Goal: Information Seeking & Learning: Learn about a topic

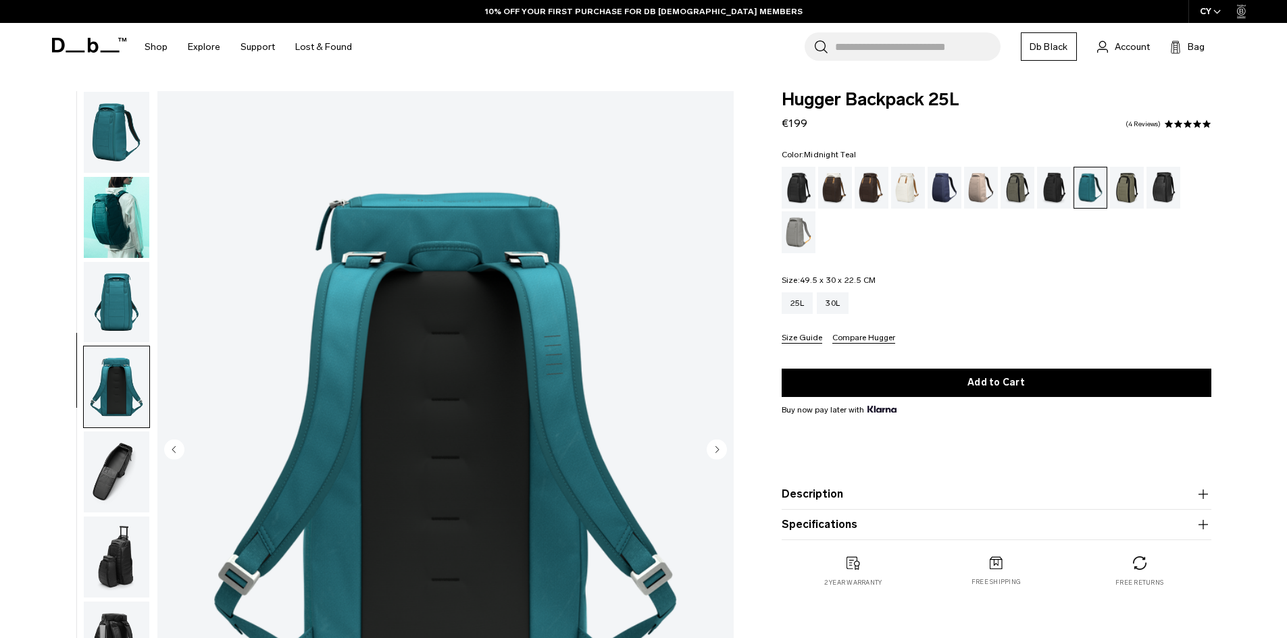
click at [114, 432] on img "button" at bounding box center [117, 472] width 66 height 81
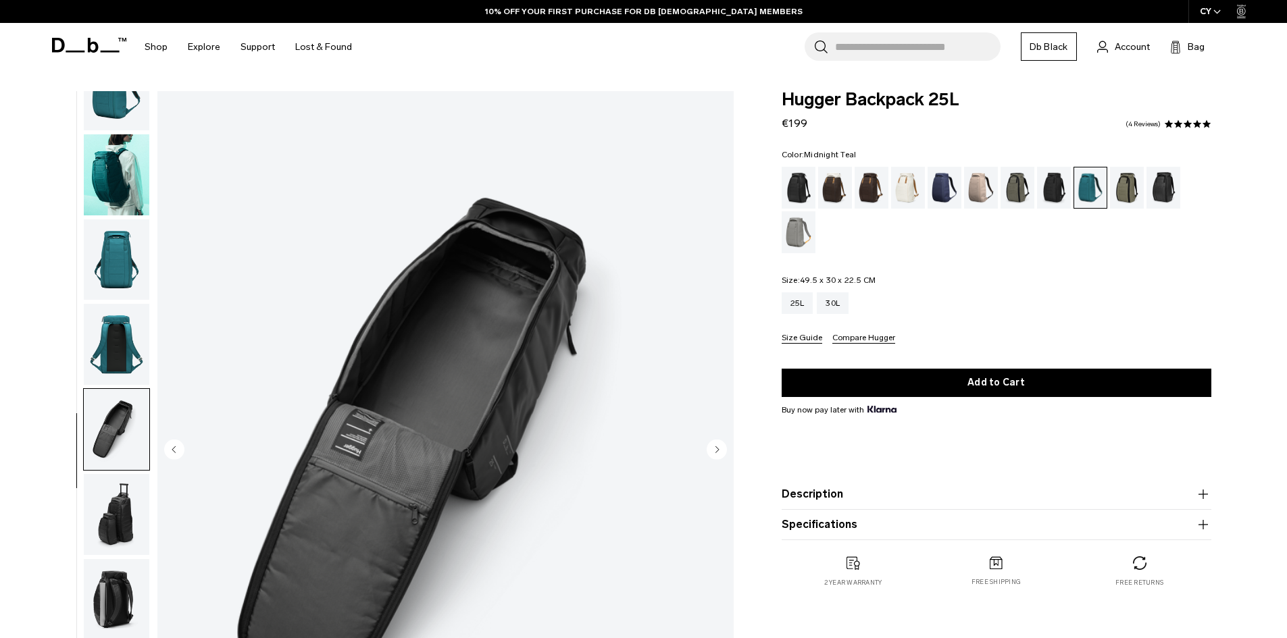
click at [116, 506] on img "button" at bounding box center [117, 514] width 66 height 81
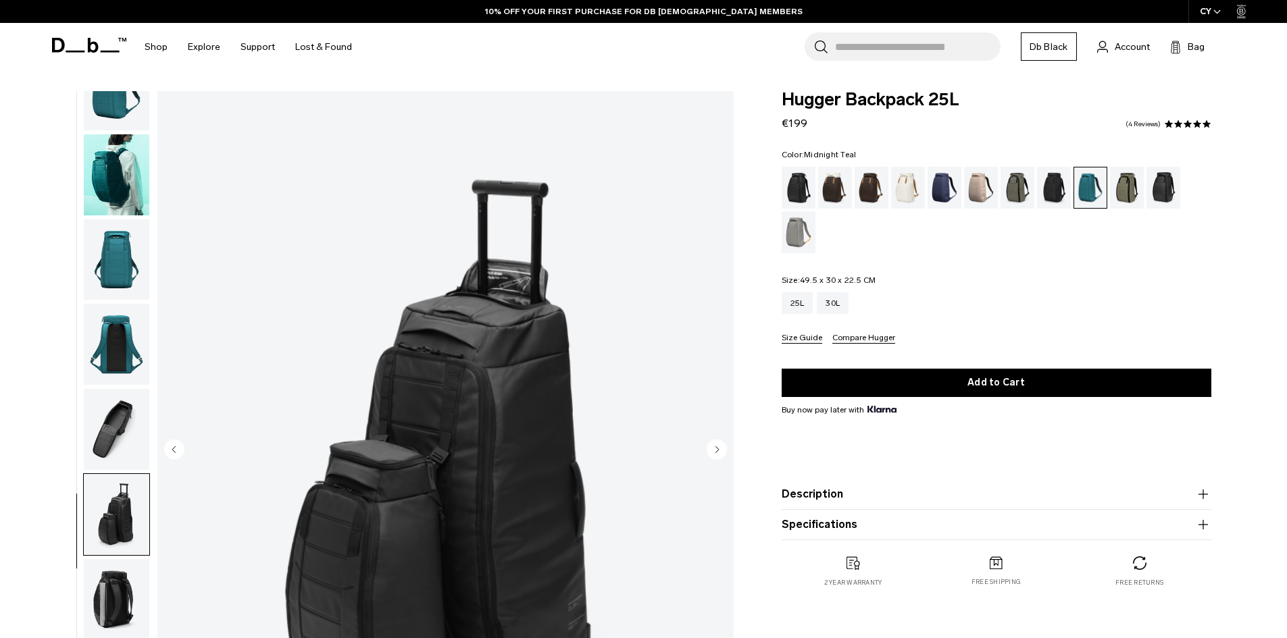
click at [98, 429] on img "button" at bounding box center [117, 429] width 66 height 81
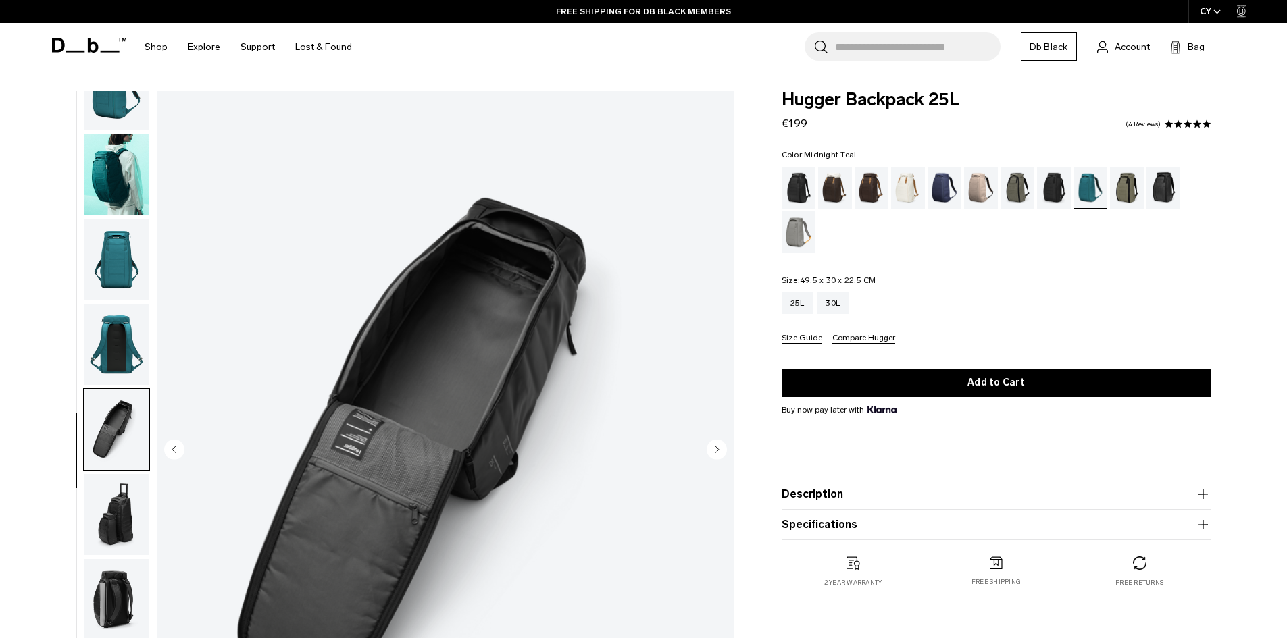
click at [119, 347] on img "button" at bounding box center [117, 344] width 66 height 81
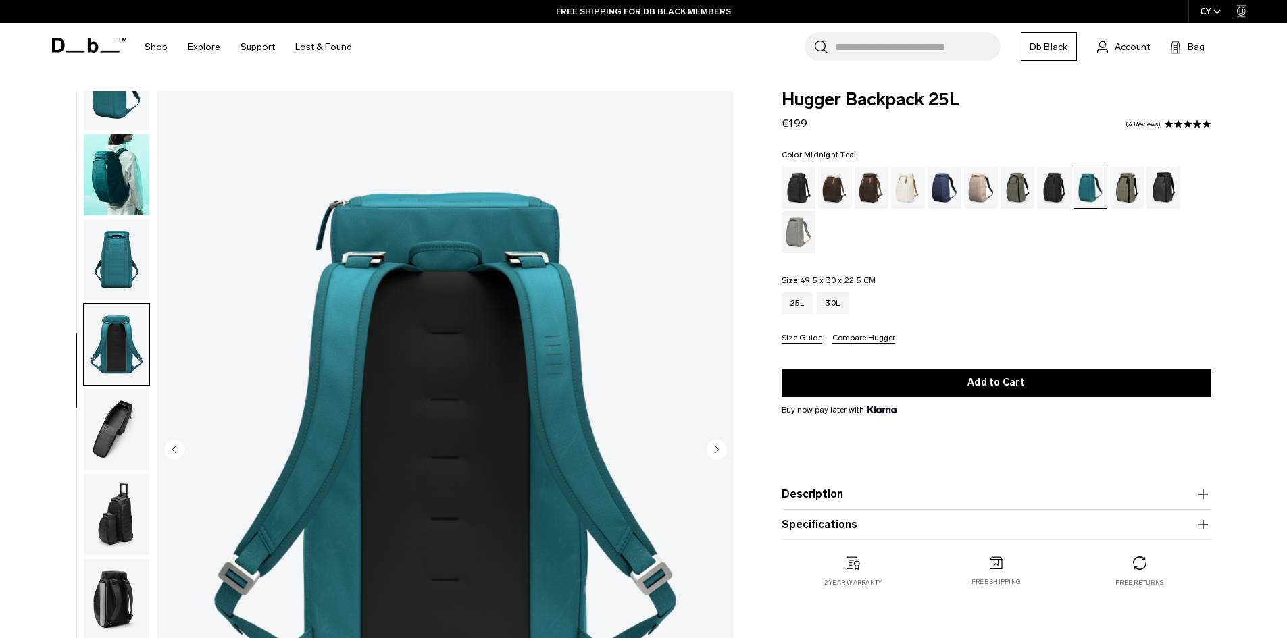
click at [127, 268] on img "button" at bounding box center [117, 260] width 66 height 81
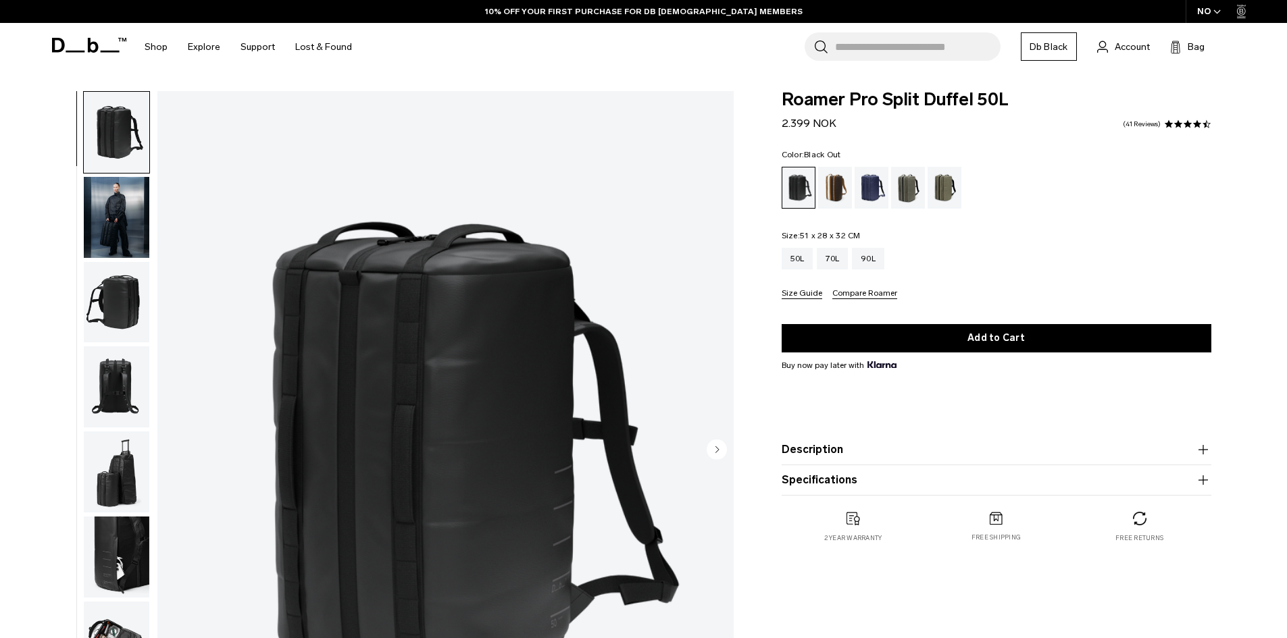
click at [909, 455] on button "Description" at bounding box center [997, 450] width 430 height 16
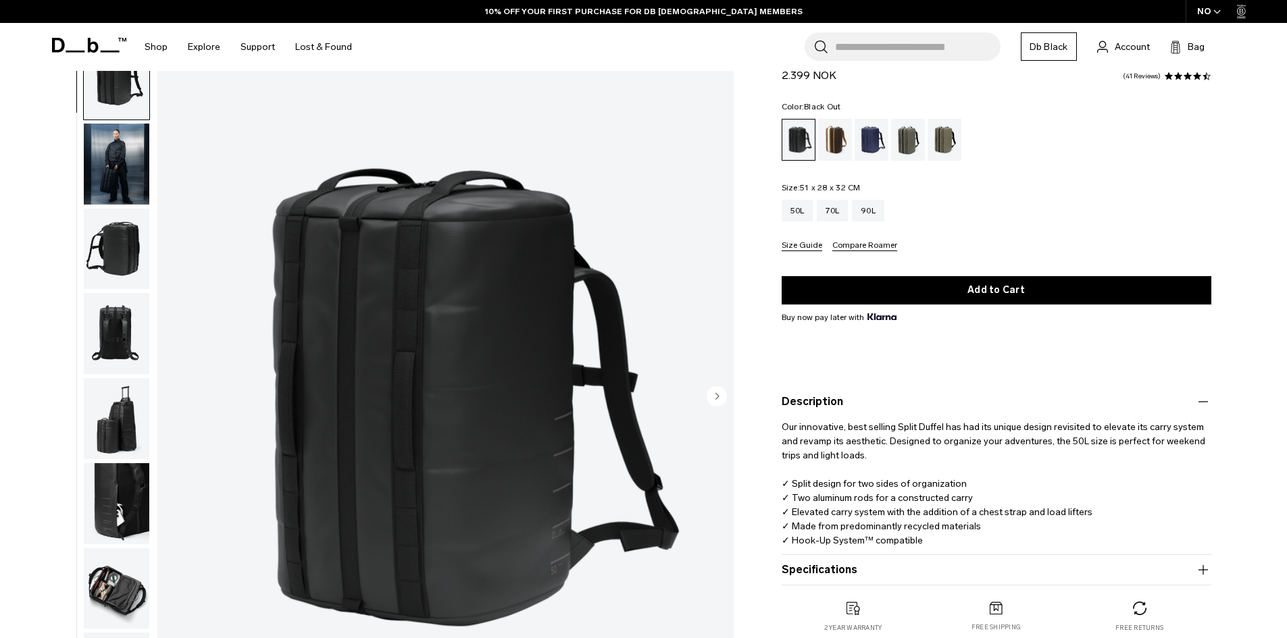
scroll to position [135, 0]
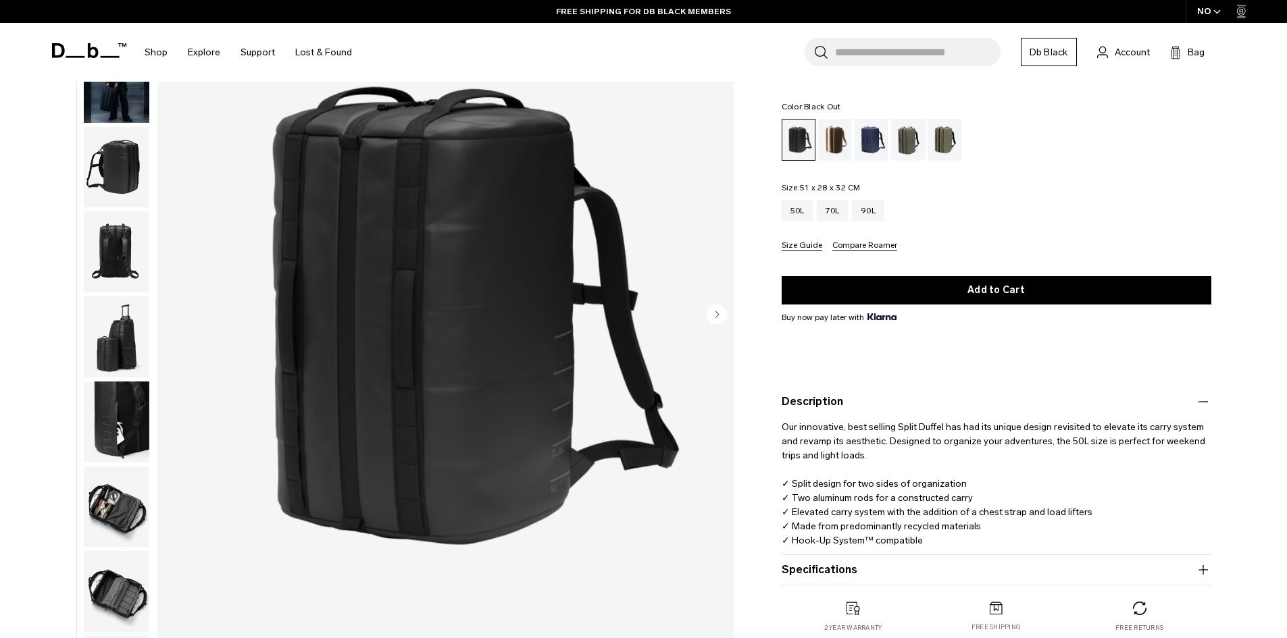
click at [109, 163] on img "button" at bounding box center [117, 167] width 66 height 81
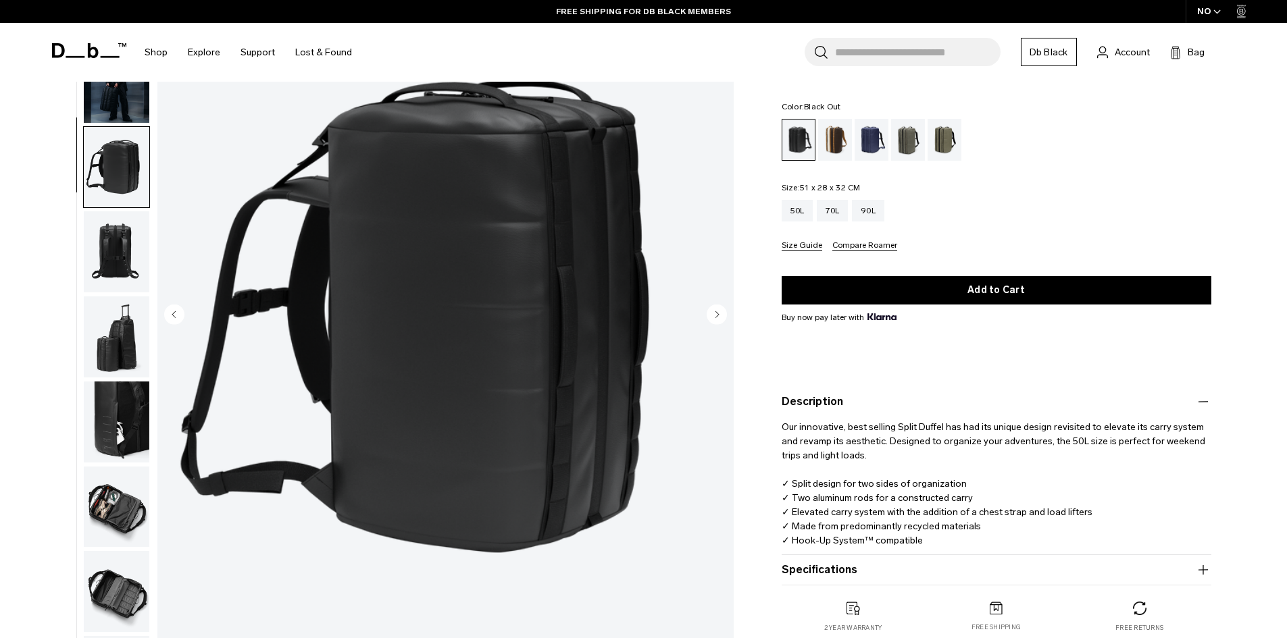
scroll to position [43, 0]
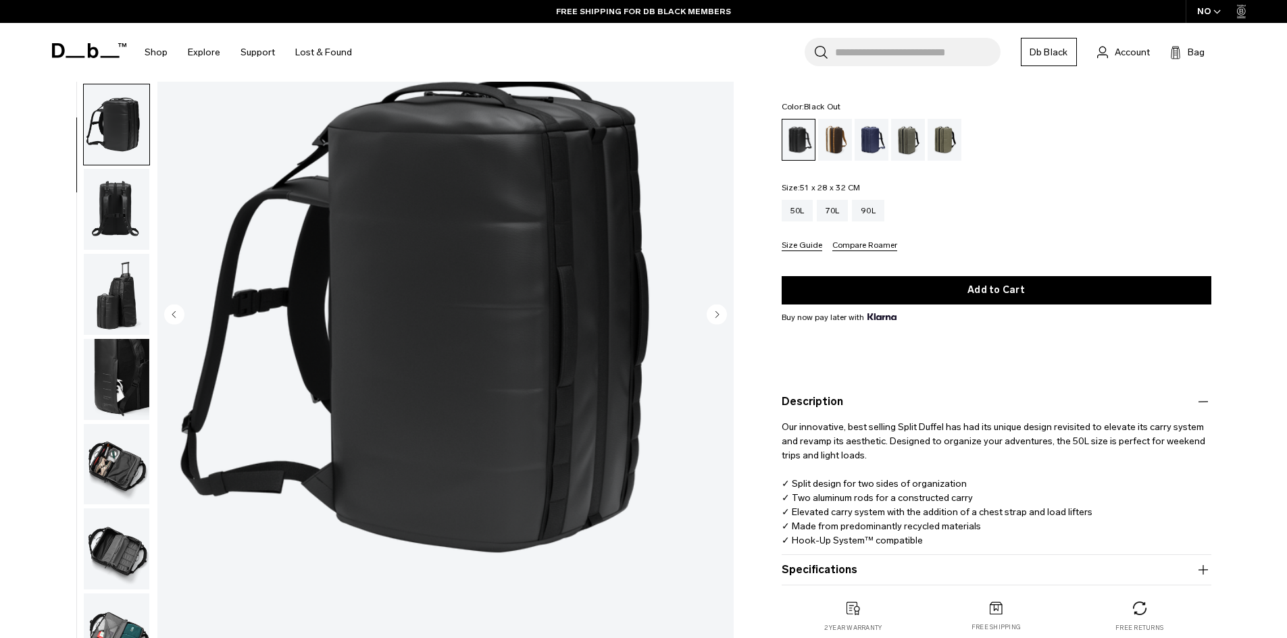
click at [94, 573] on img "button" at bounding box center [117, 549] width 66 height 81
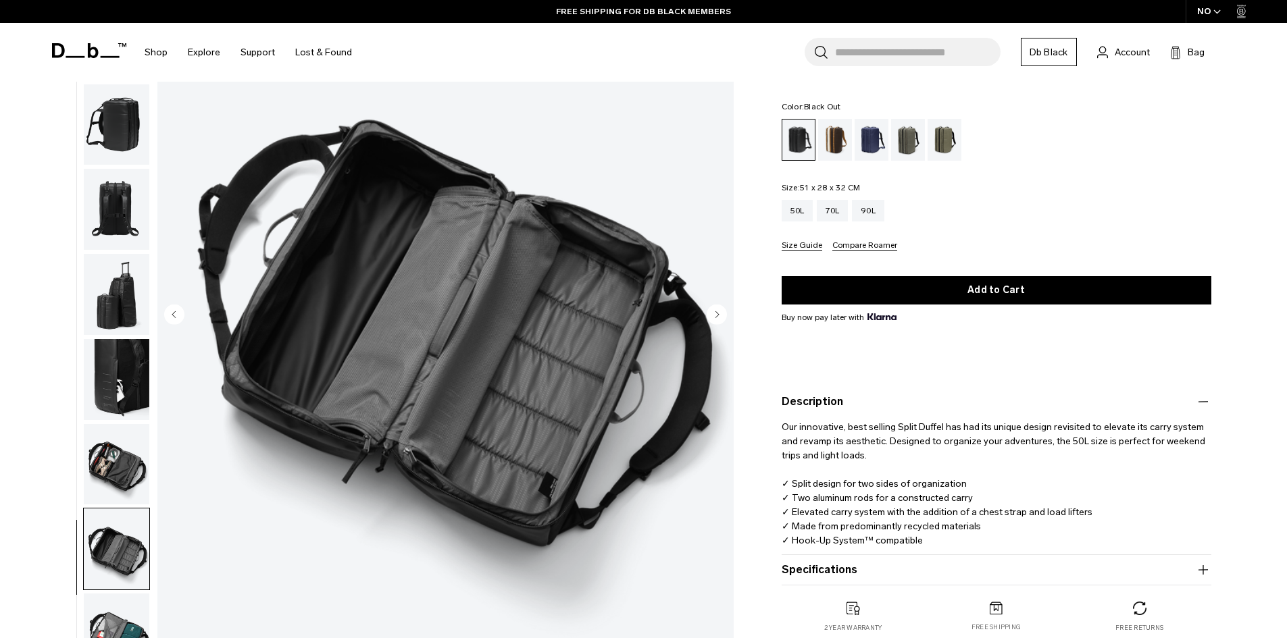
click at [105, 469] on img "button" at bounding box center [117, 464] width 66 height 81
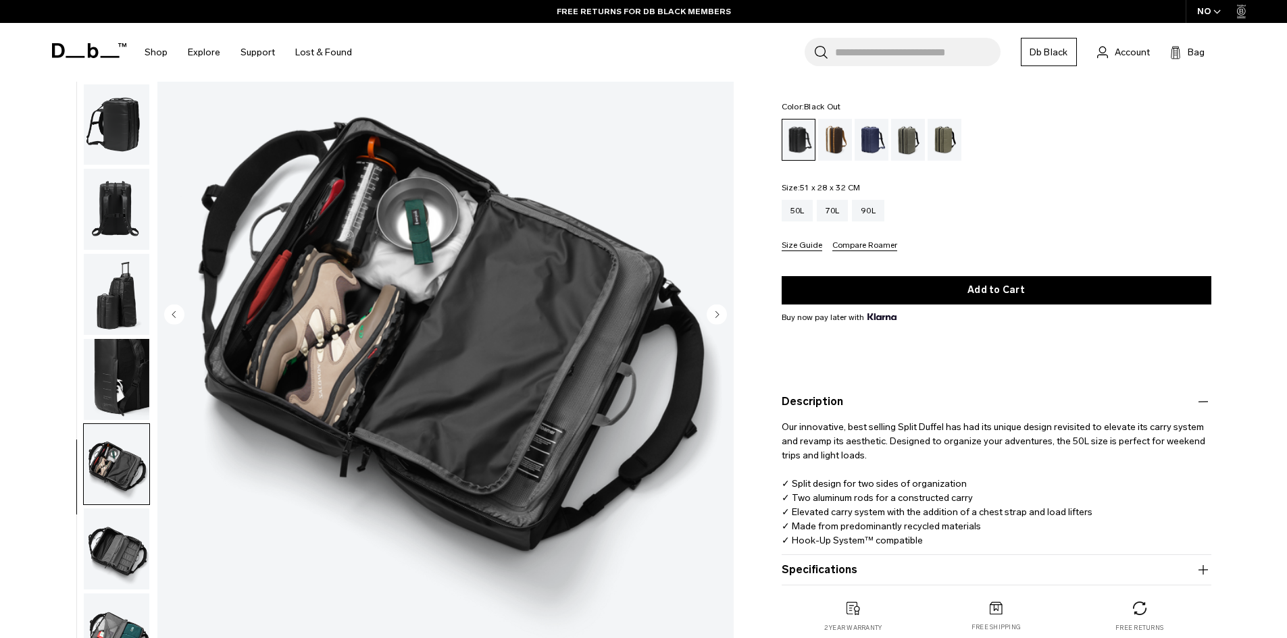
click at [101, 571] on img "button" at bounding box center [117, 549] width 66 height 81
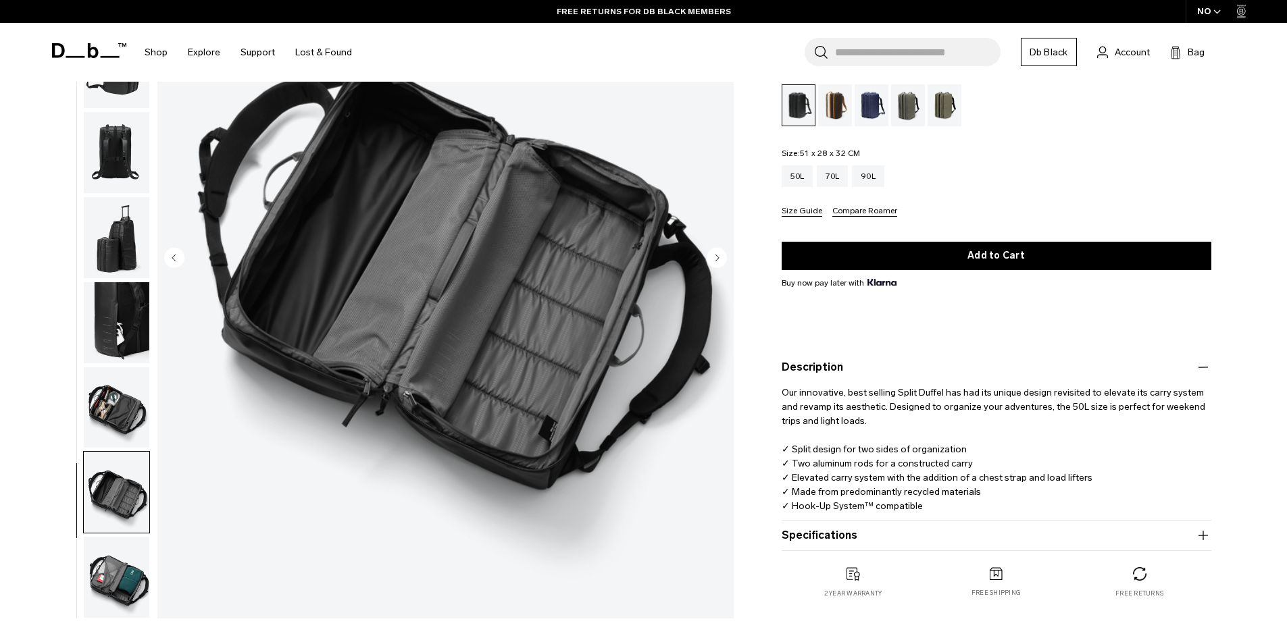
scroll to position [270, 0]
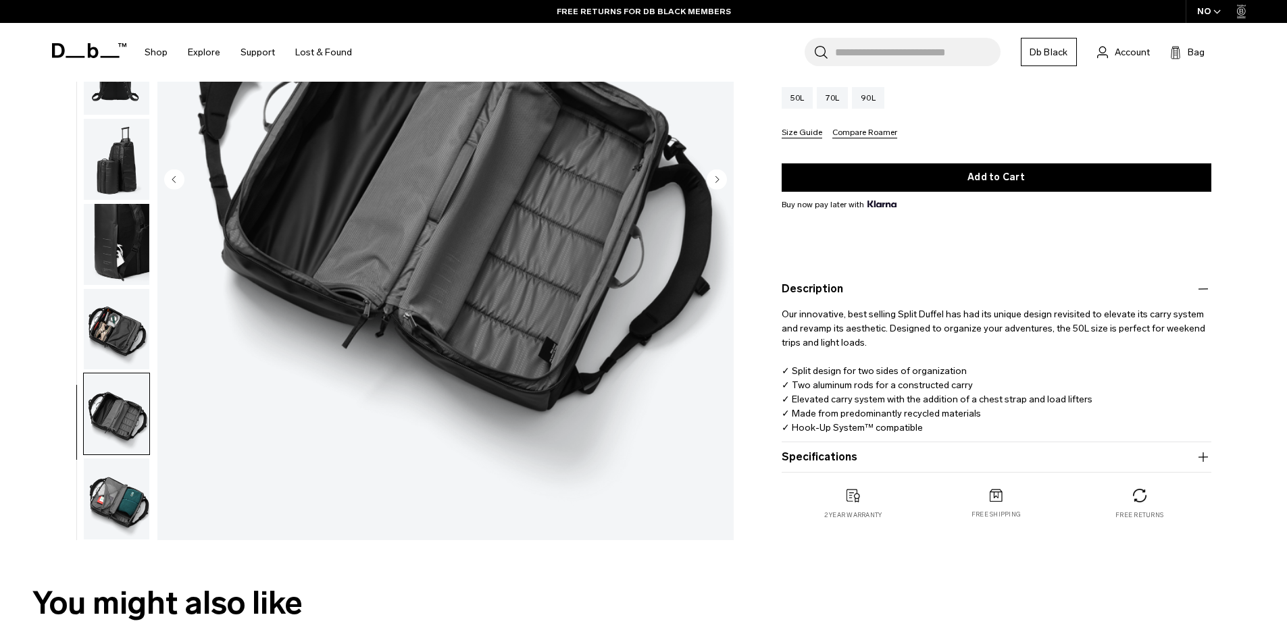
click at [117, 514] on img "button" at bounding box center [117, 499] width 66 height 81
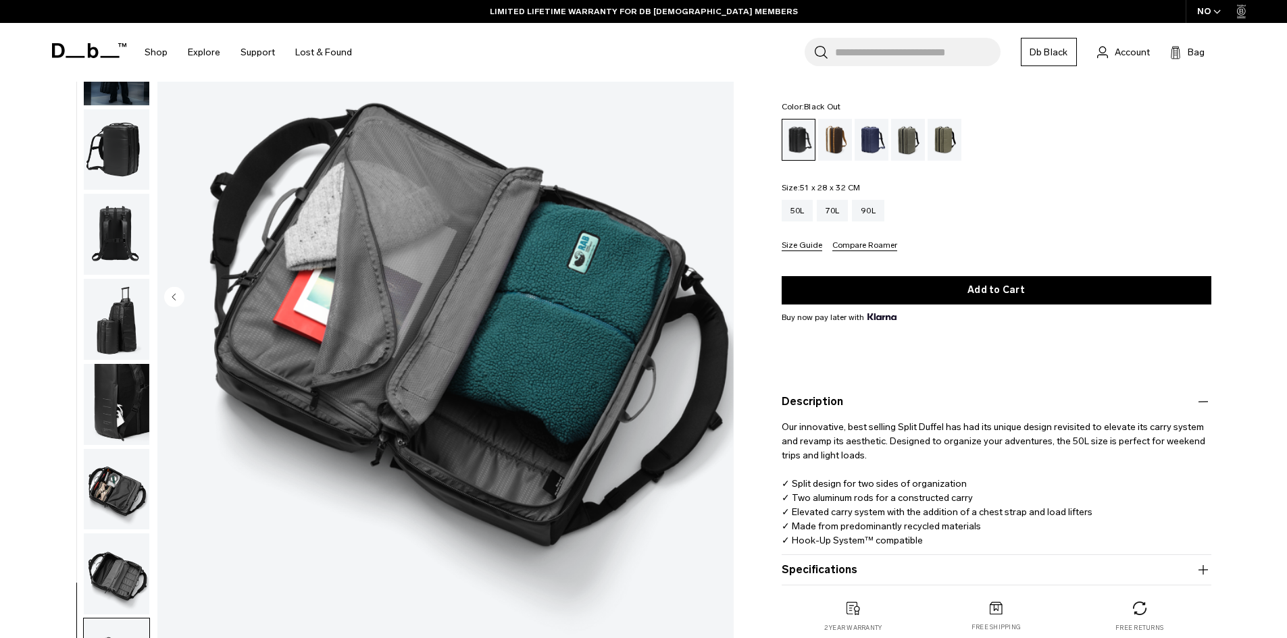
scroll to position [68, 0]
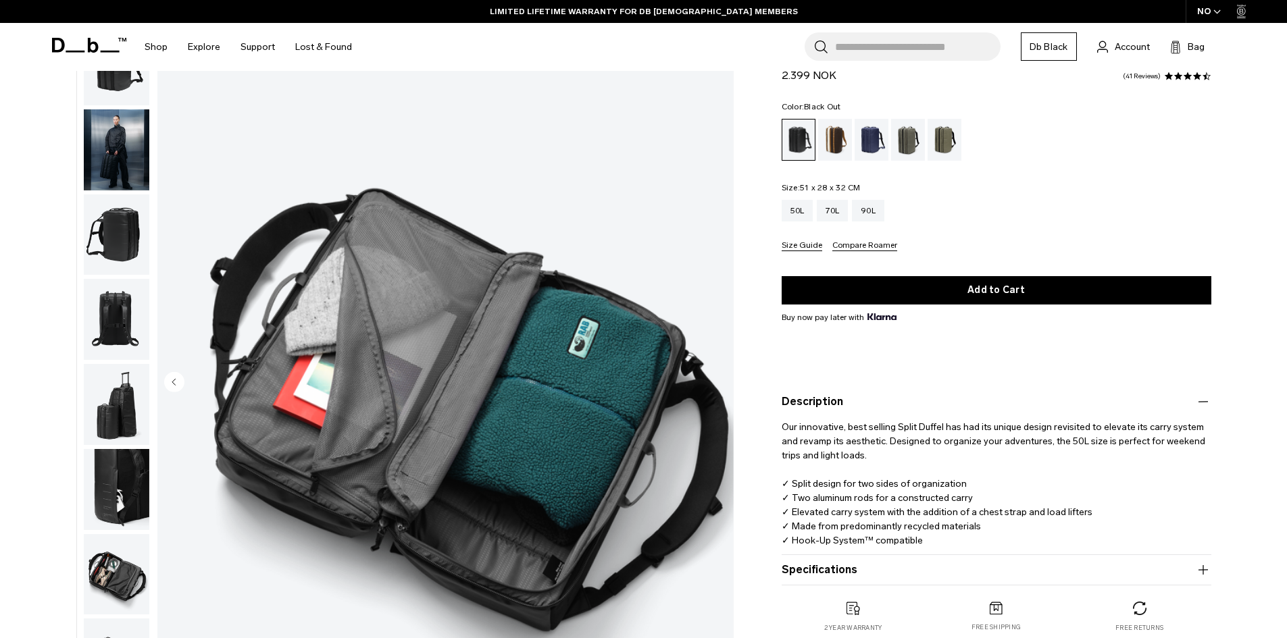
click at [110, 320] on img "button" at bounding box center [117, 319] width 66 height 81
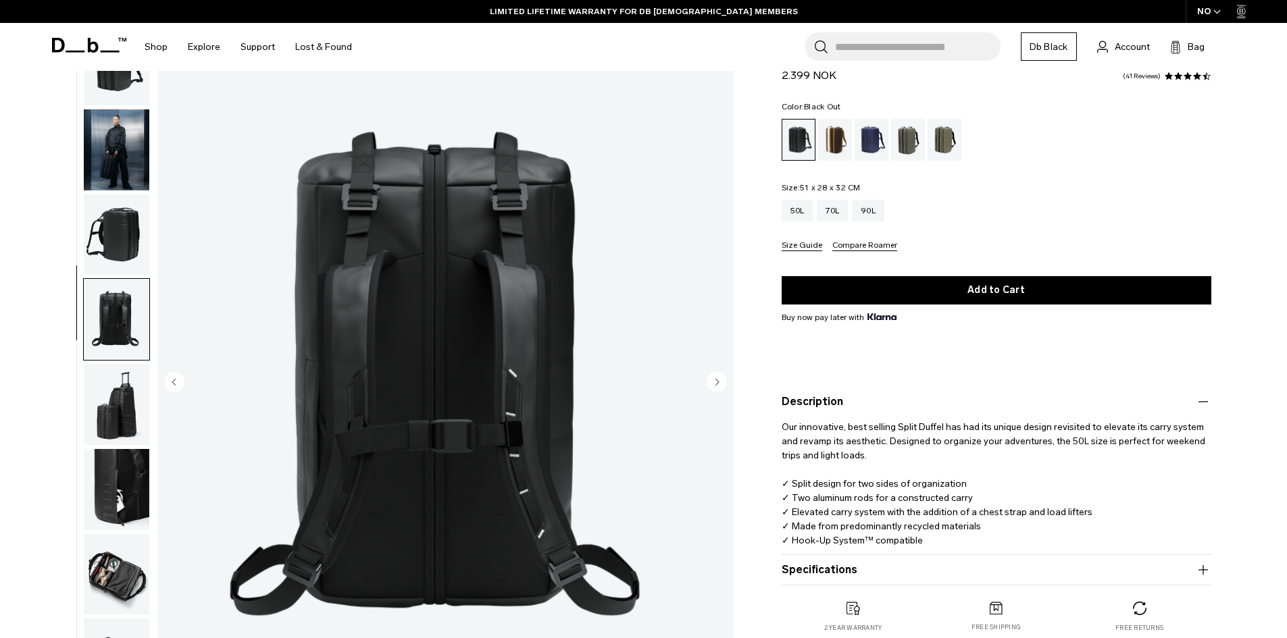
scroll to position [43, 0]
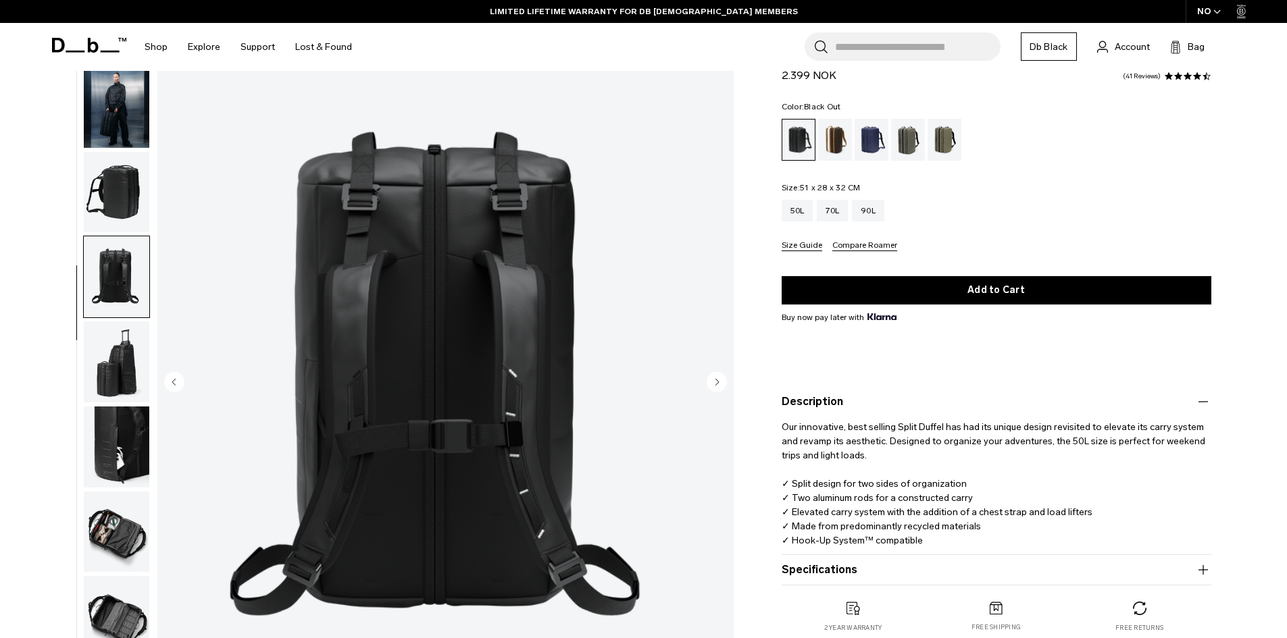
click at [118, 346] on img "button" at bounding box center [117, 362] width 66 height 81
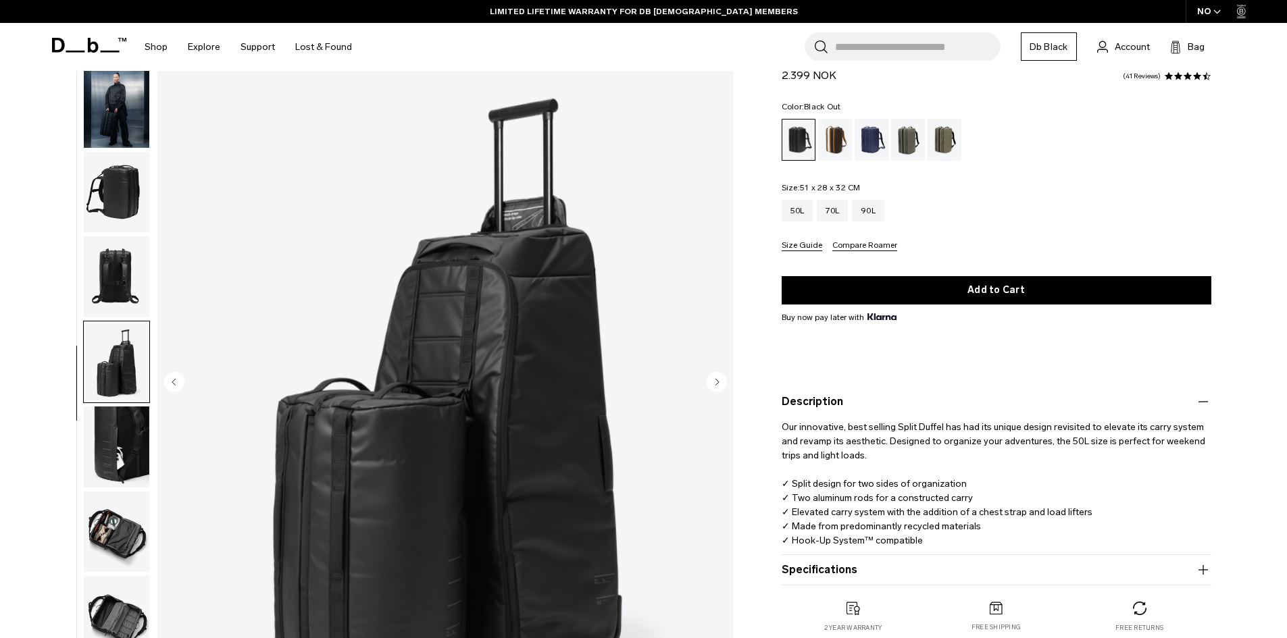
click at [111, 422] on img "button" at bounding box center [117, 447] width 66 height 81
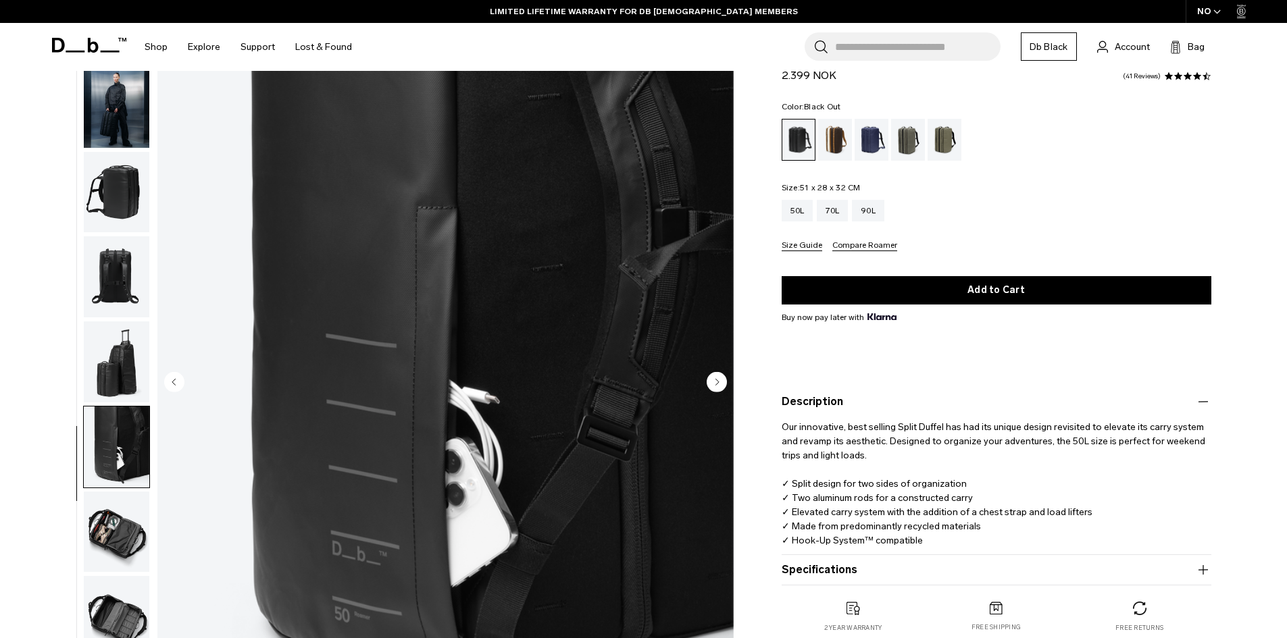
click at [122, 523] on img "button" at bounding box center [117, 532] width 66 height 81
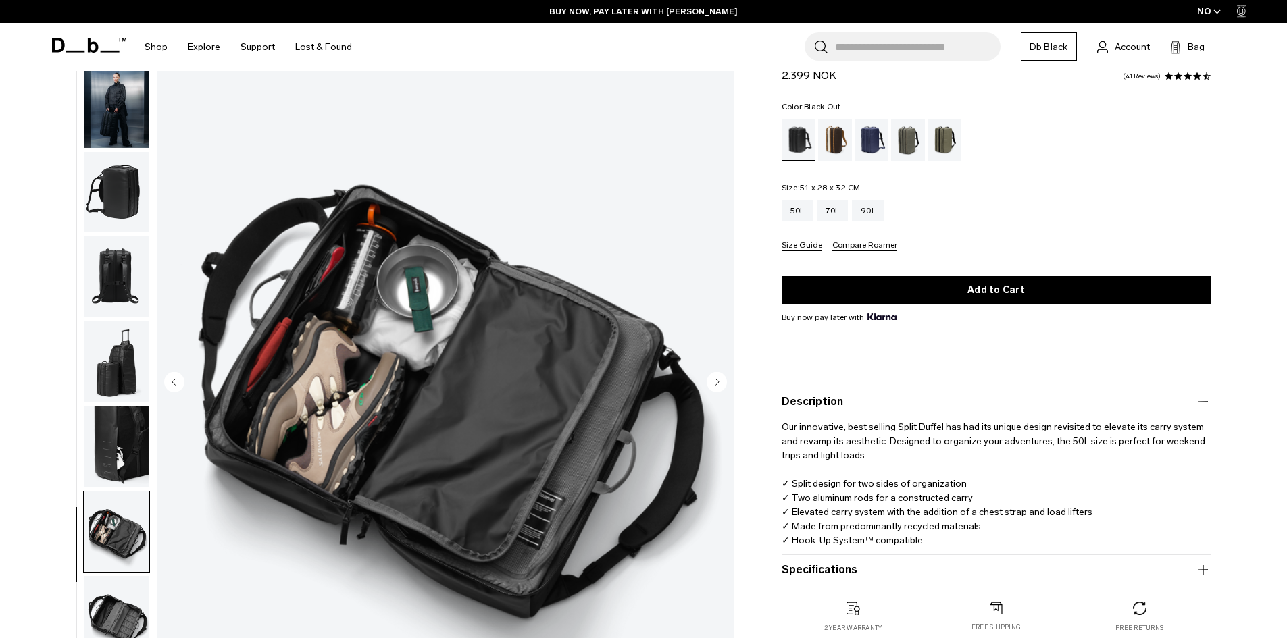
click at [113, 425] on img "button" at bounding box center [117, 447] width 66 height 81
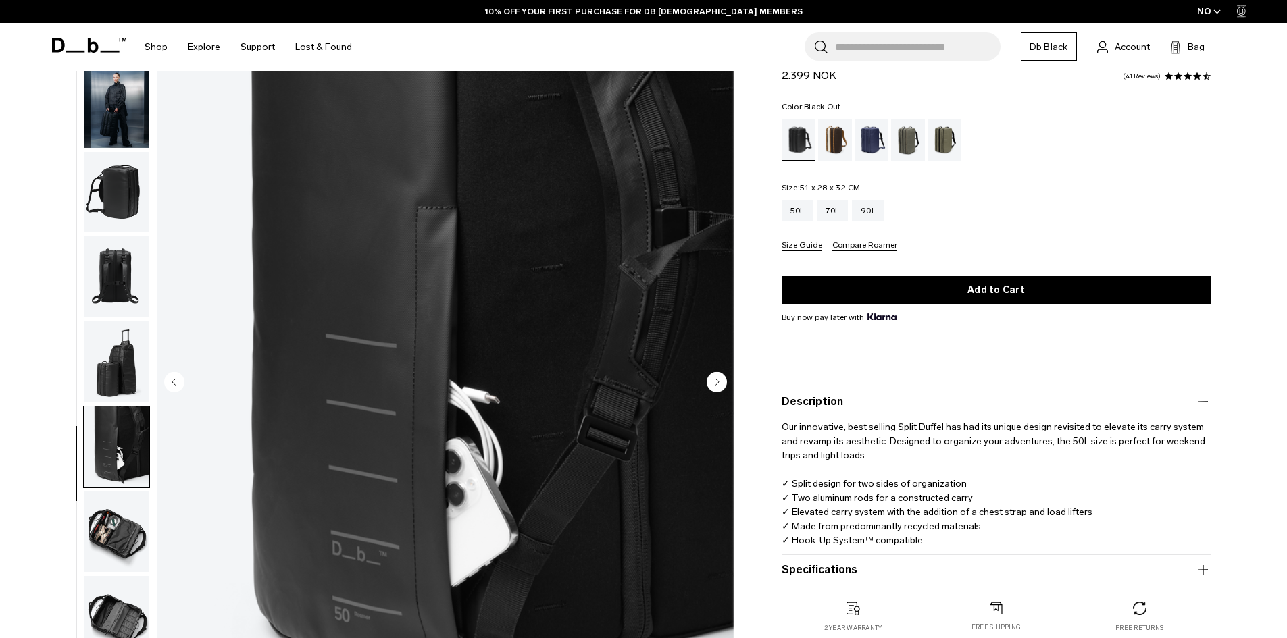
click at [124, 269] on img "button" at bounding box center [117, 276] width 66 height 81
